Goal: Transaction & Acquisition: Book appointment/travel/reservation

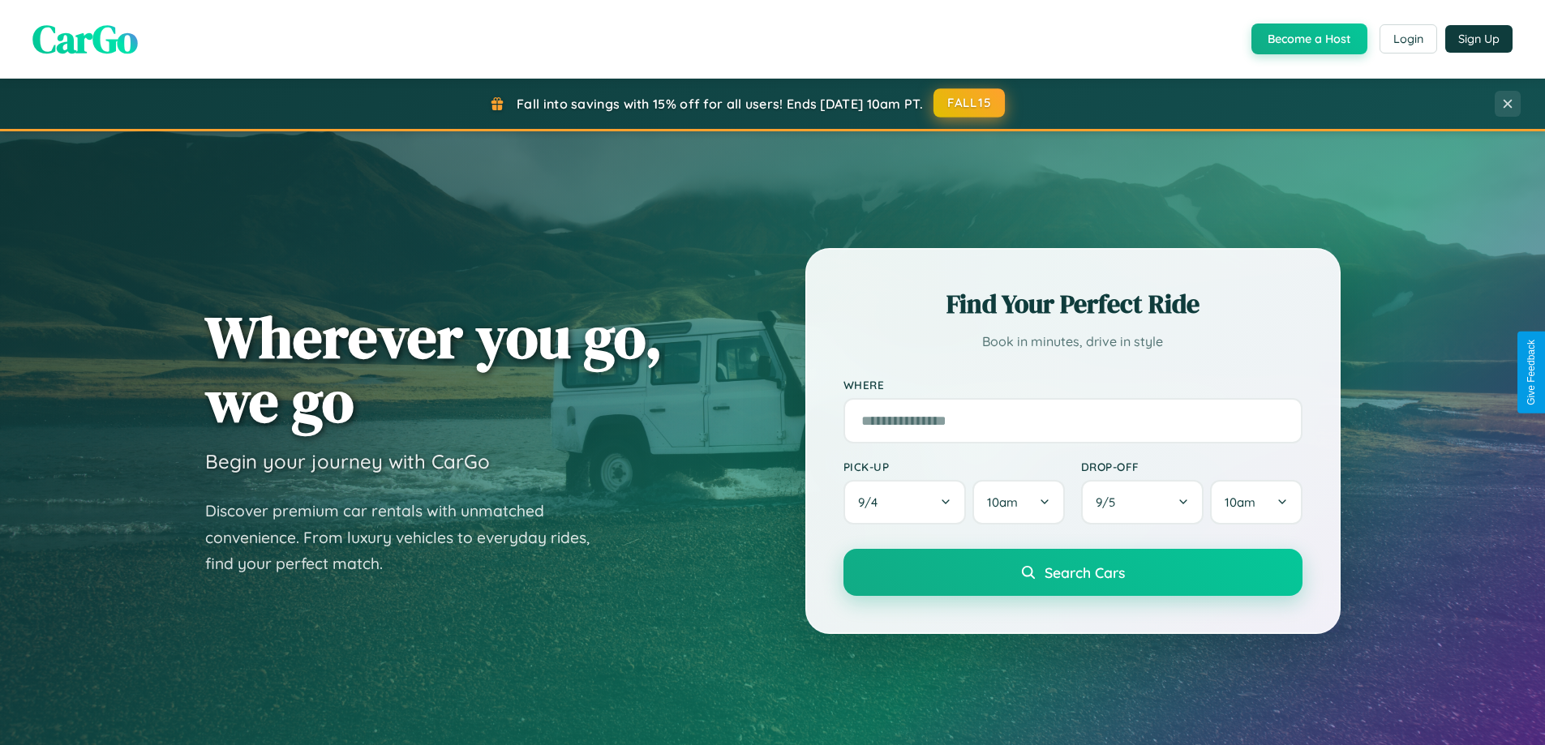
click at [970, 103] on button "FALL15" at bounding box center [968, 102] width 71 height 29
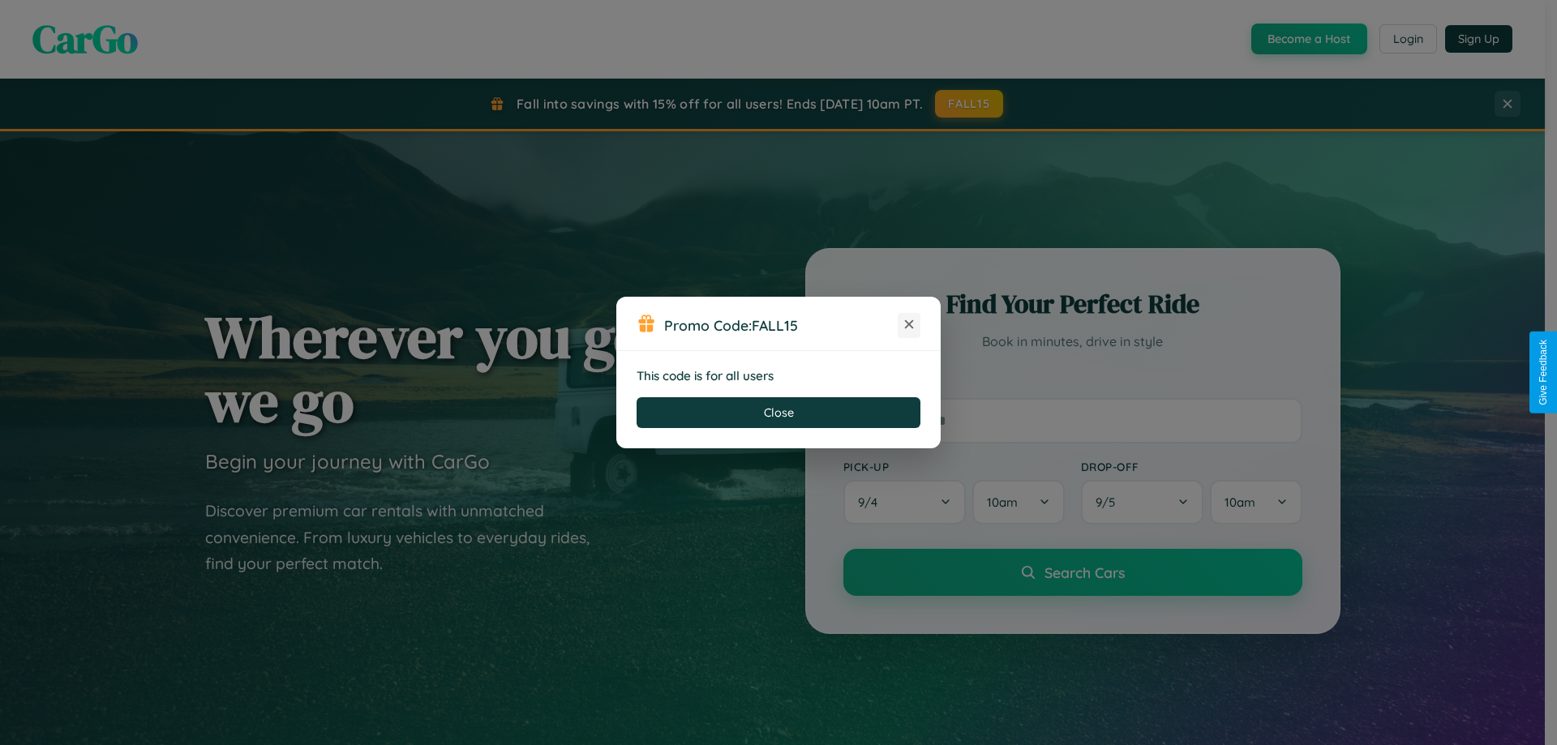
click at [909, 325] on icon at bounding box center [909, 324] width 16 height 16
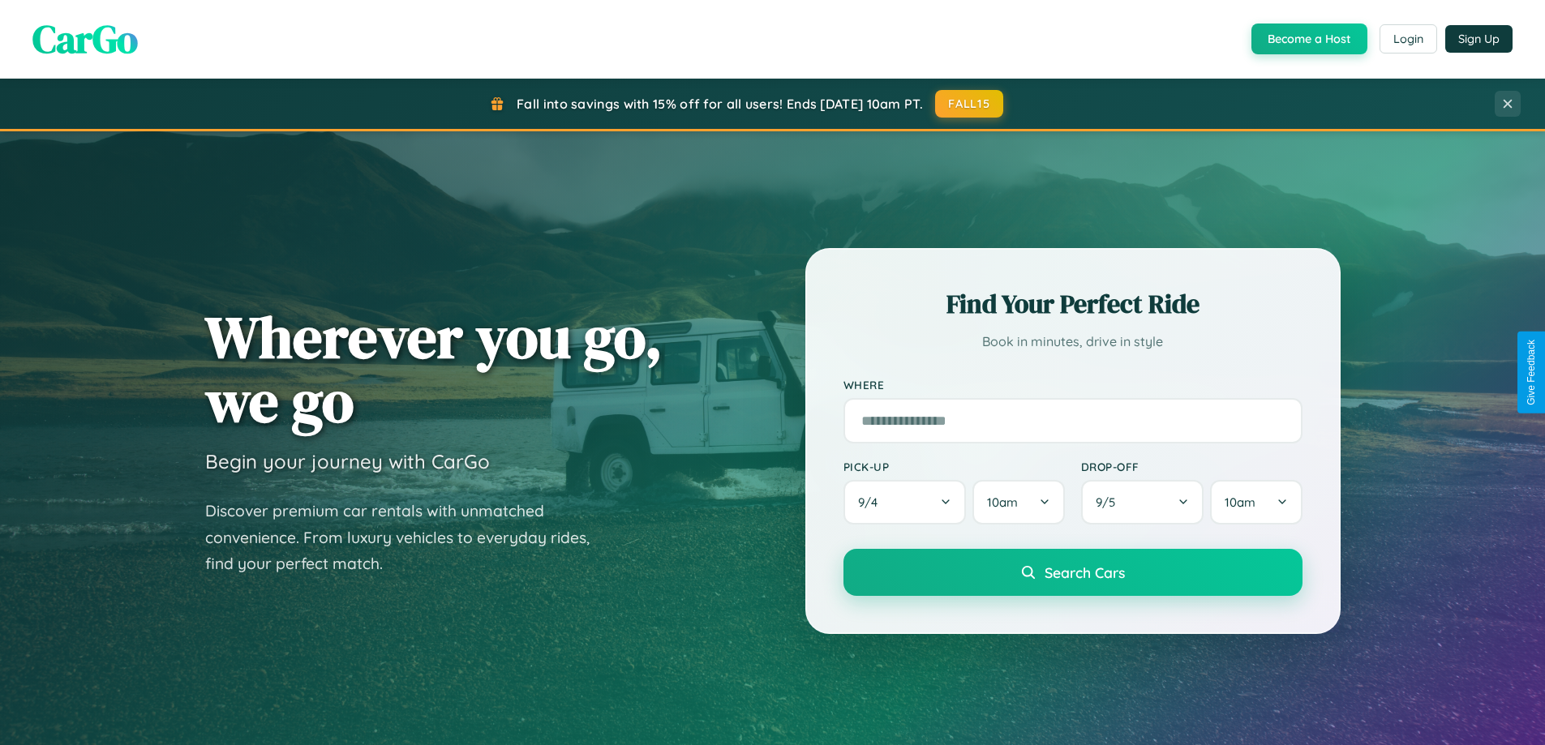
scroll to position [1116, 0]
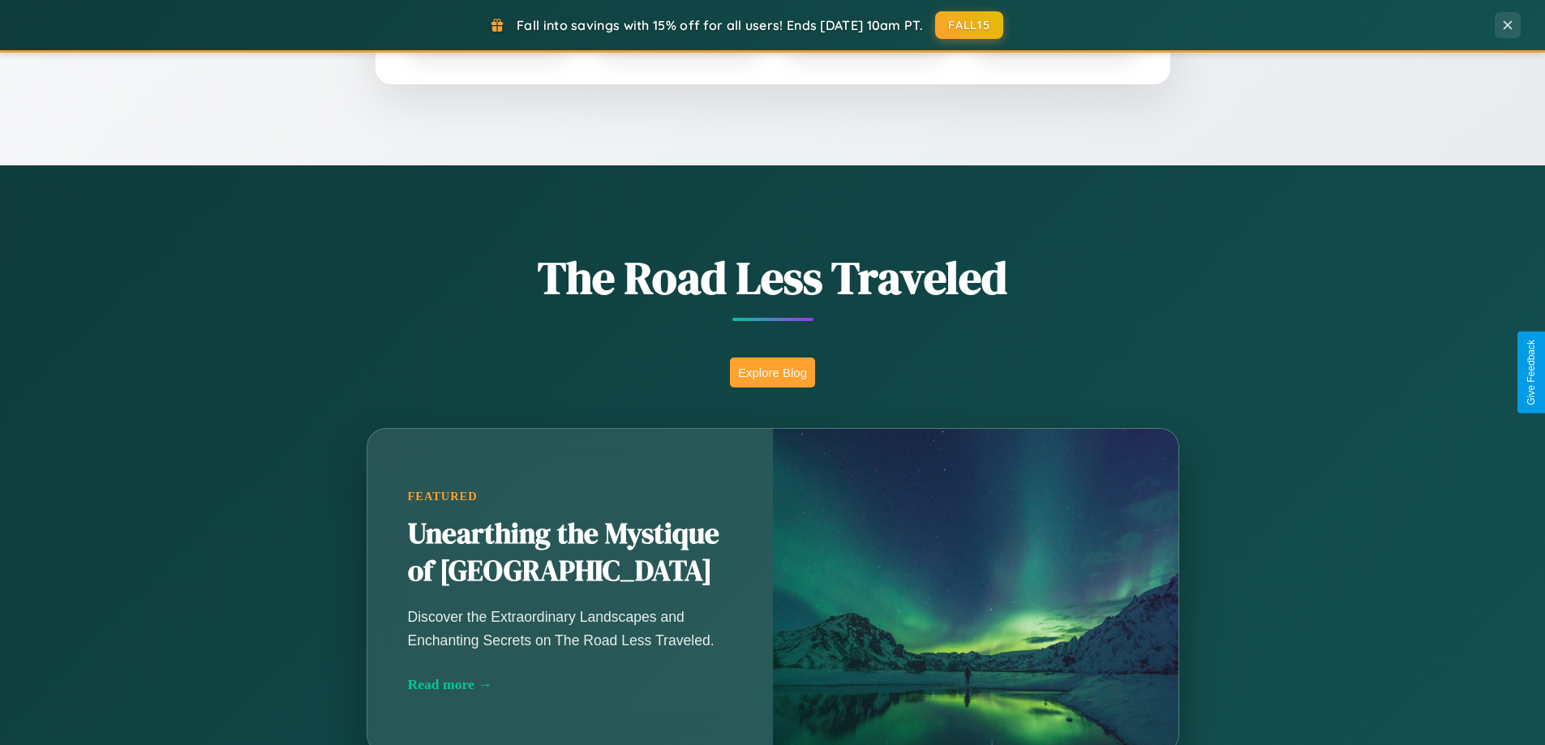
click at [772, 372] on button "Explore Blog" at bounding box center [772, 373] width 85 height 30
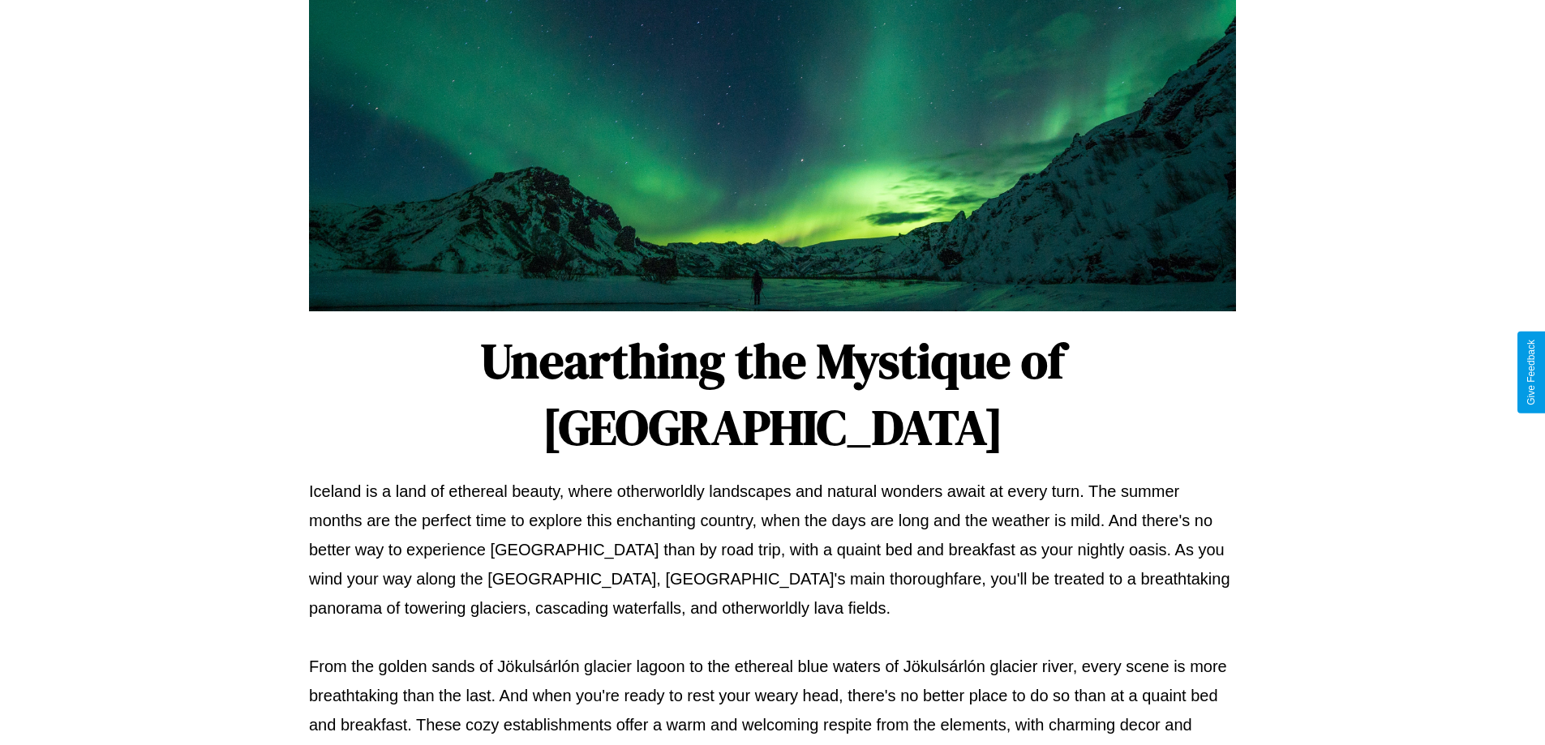
scroll to position [525, 0]
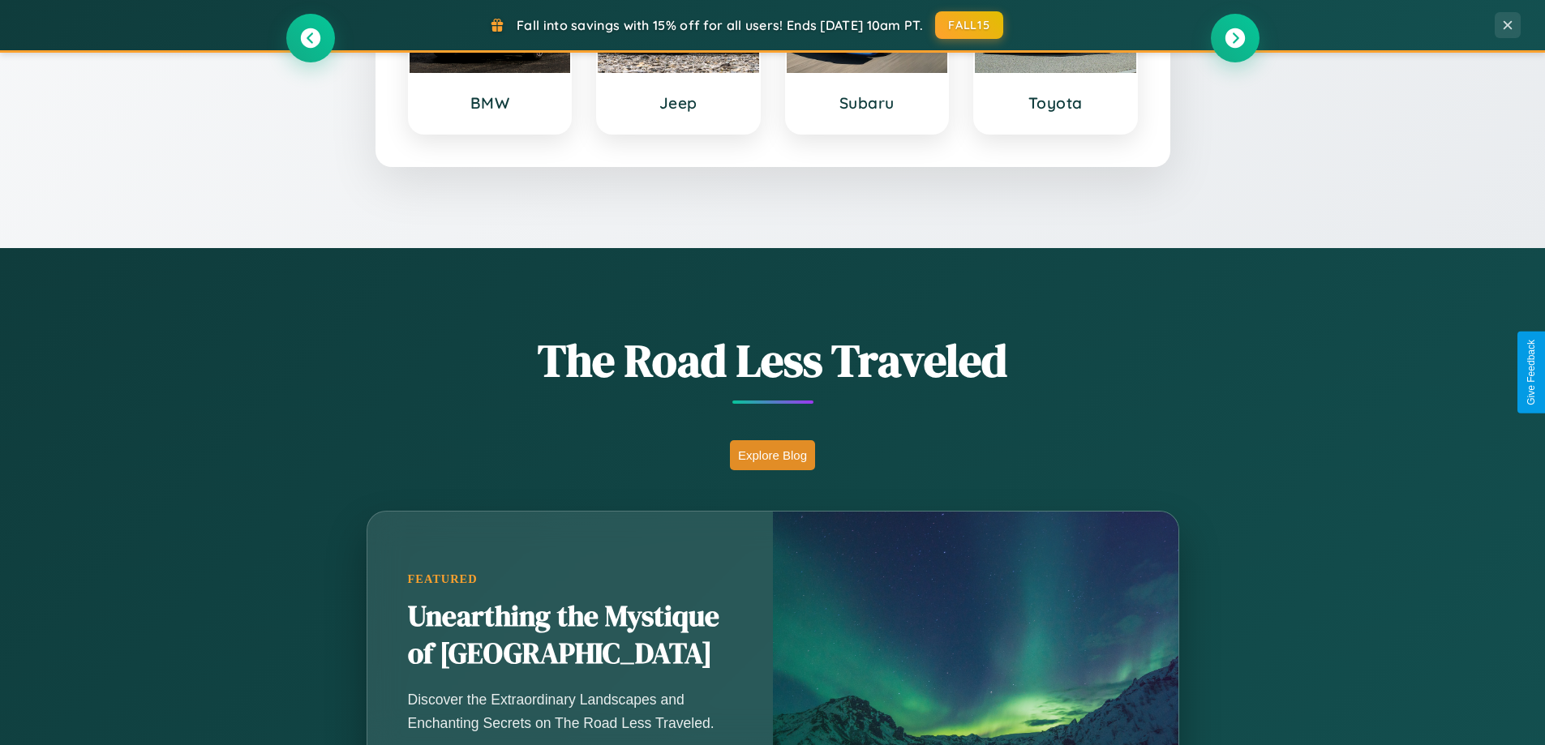
scroll to position [699, 0]
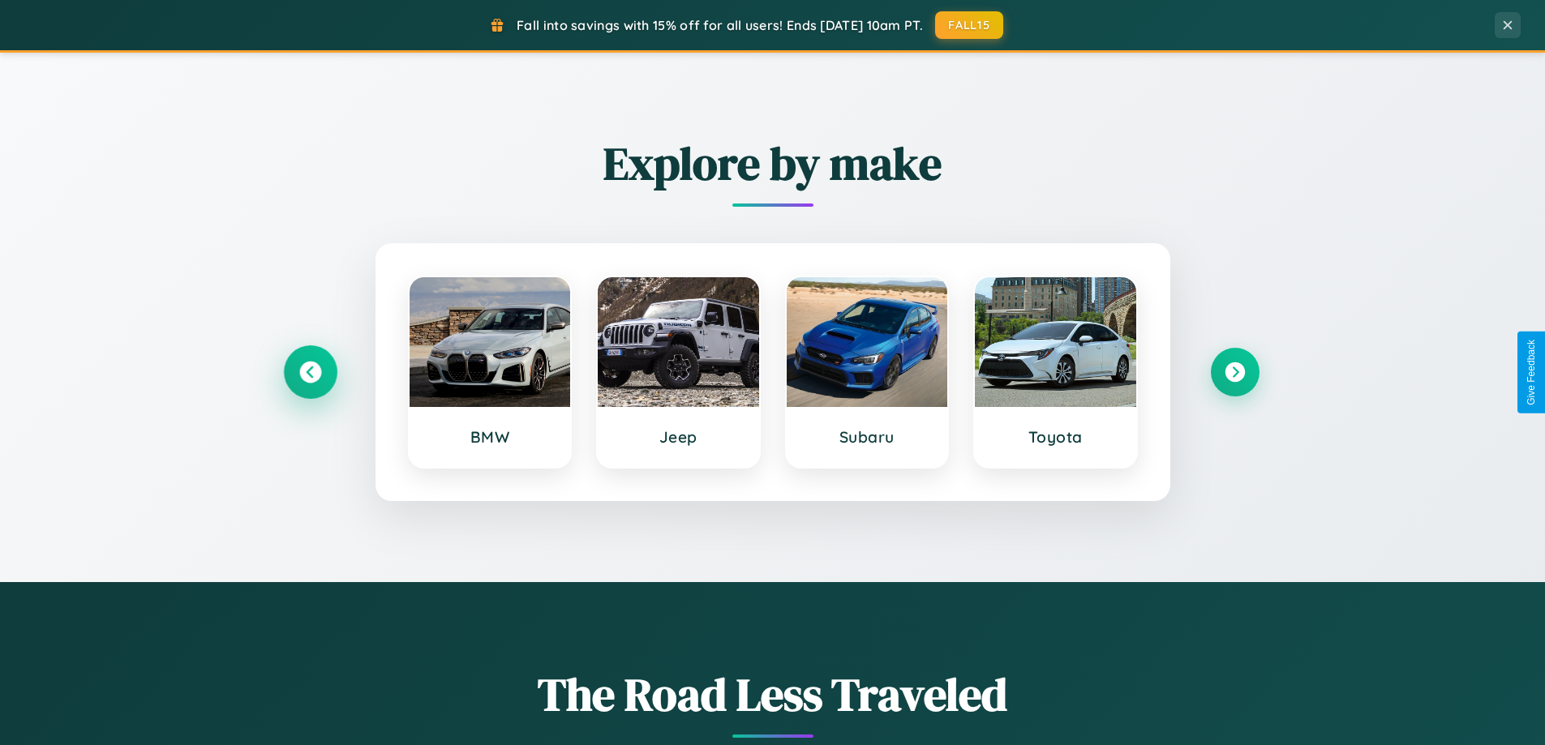
click at [310, 372] on icon at bounding box center [310, 373] width 22 height 22
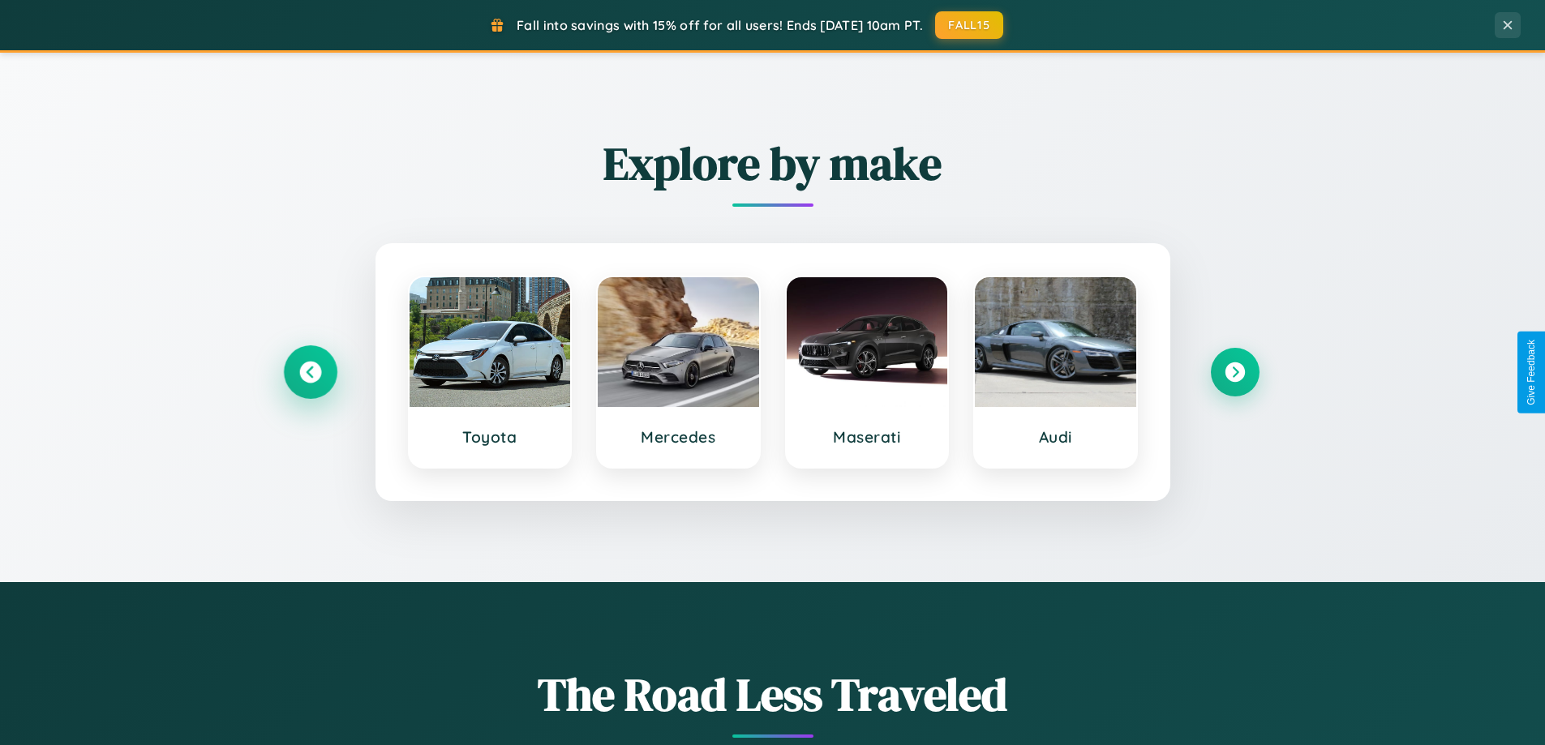
click at [310, 372] on icon at bounding box center [310, 373] width 22 height 22
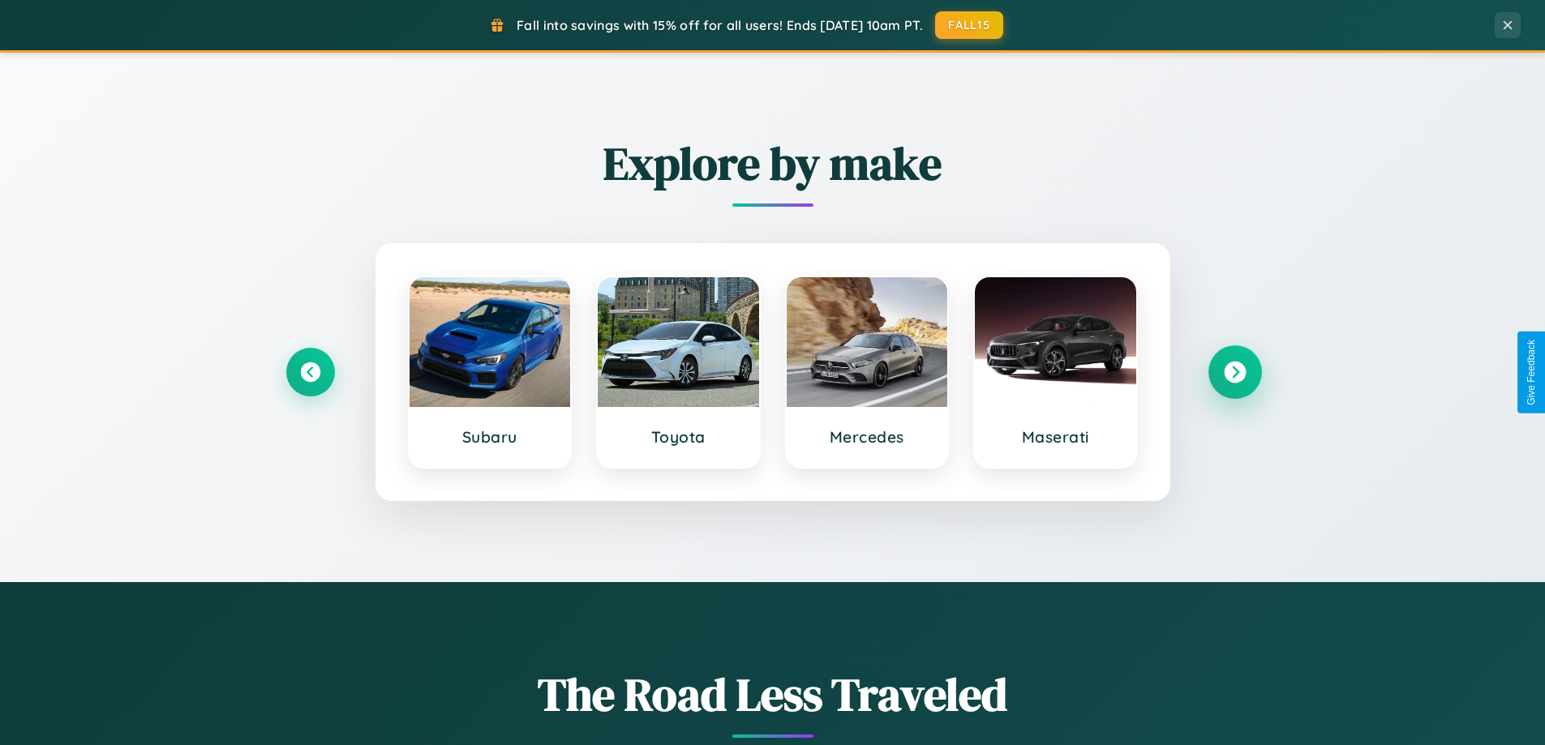
click at [1234, 372] on icon at bounding box center [1235, 373] width 22 height 22
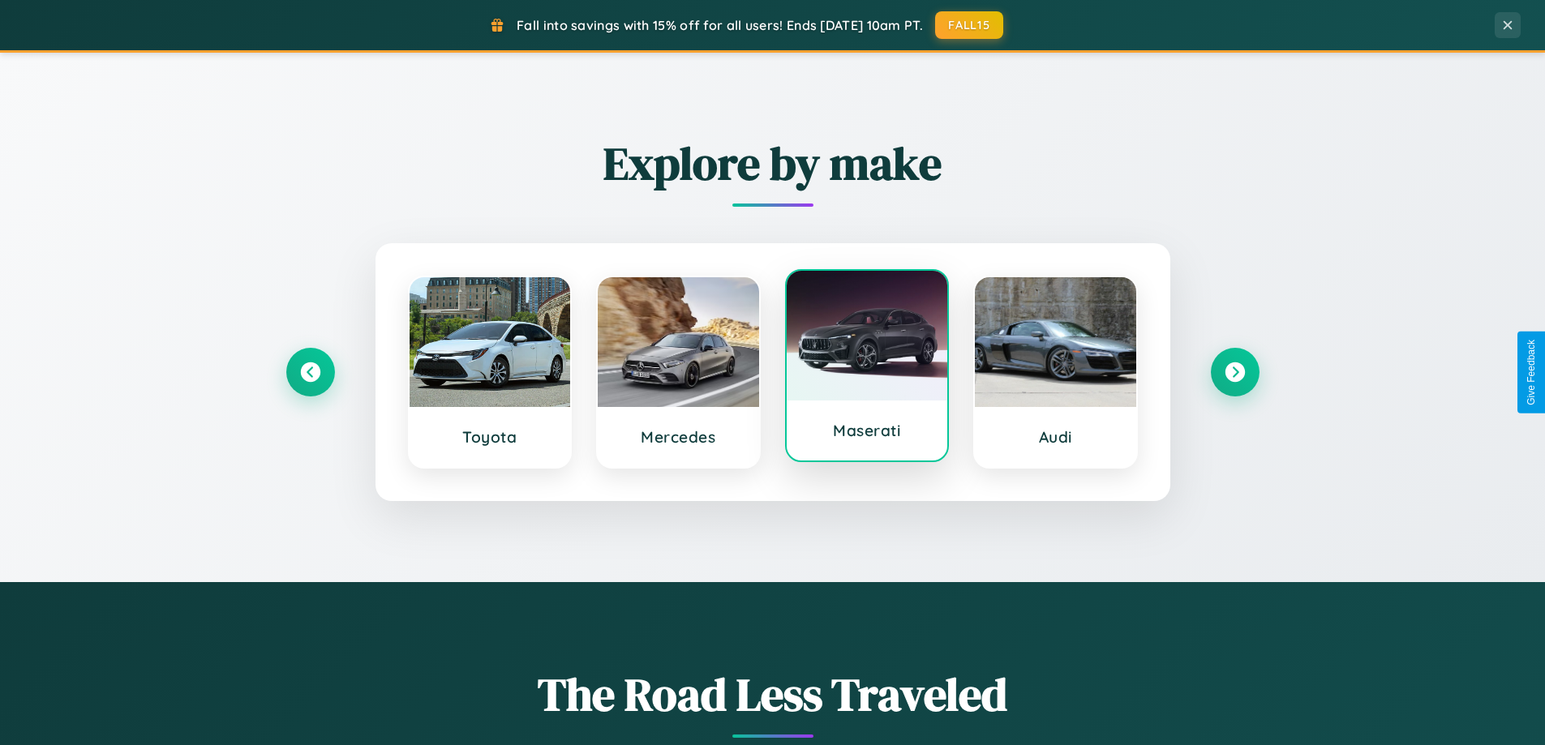
click at [866, 366] on div at bounding box center [867, 336] width 161 height 130
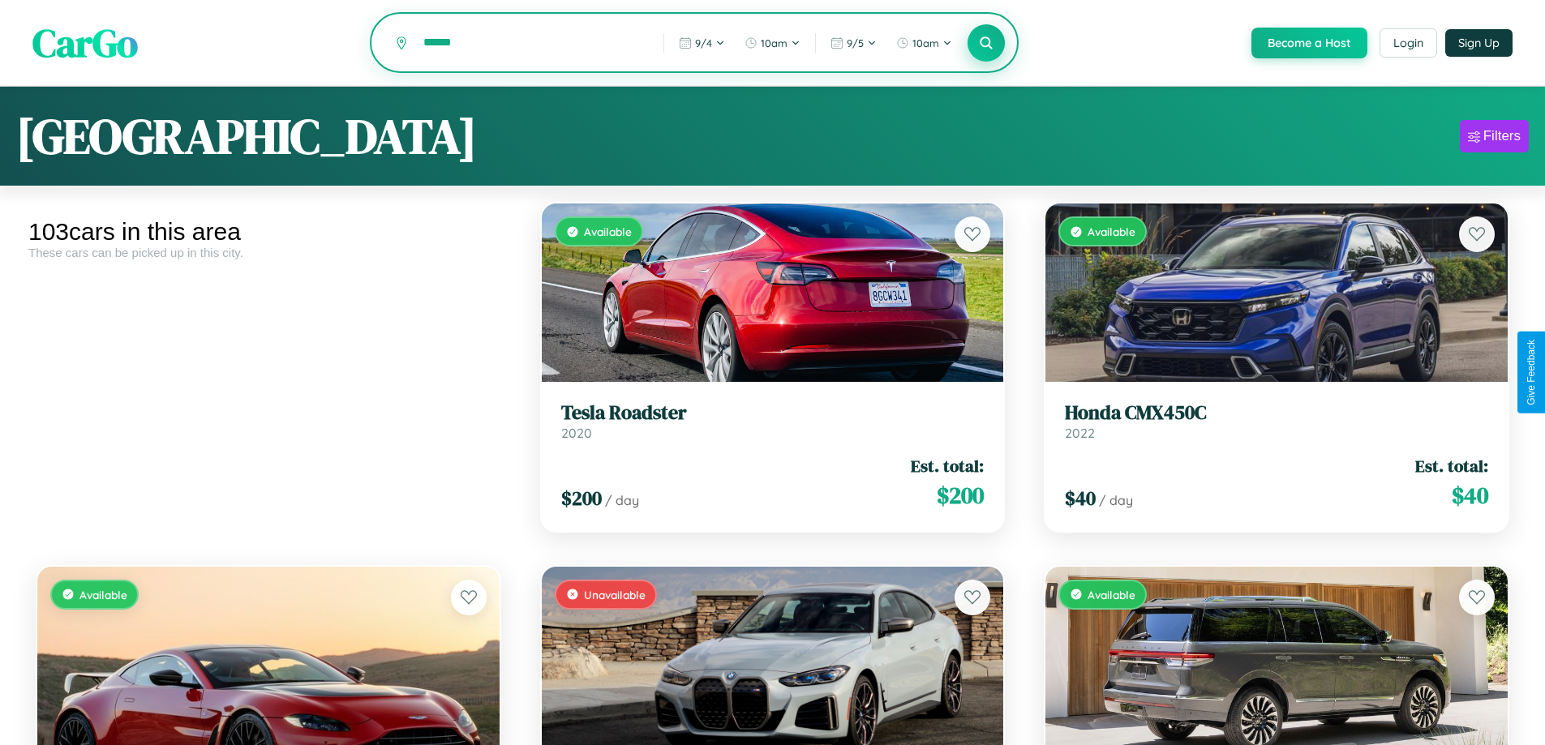
type input "******"
click at [985, 44] on icon at bounding box center [986, 42] width 15 height 15
